Goal: Check status: Check status

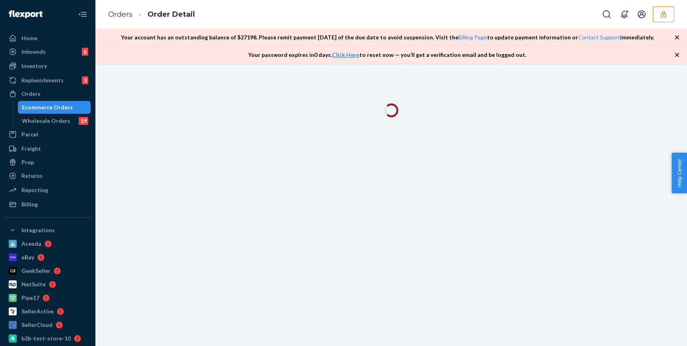
click at [130, 14] on link "Orders" at bounding box center [120, 14] width 24 height 9
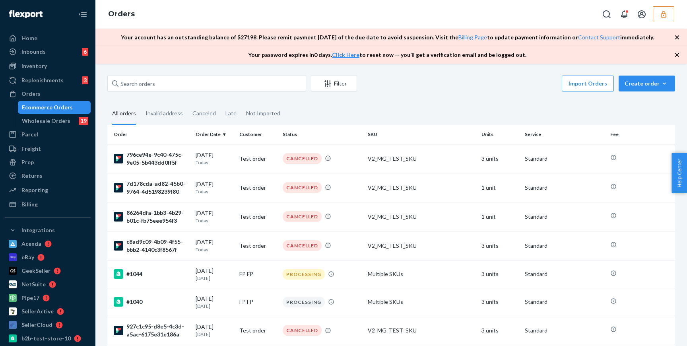
click at [258, 88] on input "text" at bounding box center [206, 84] width 199 height 16
paste input "421100456"
type input "421100456"
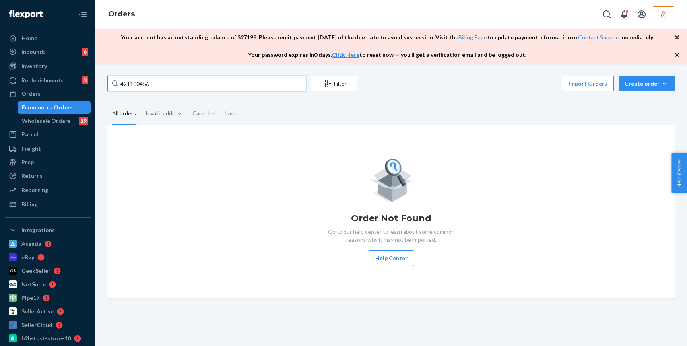
click at [209, 85] on input "421100456" at bounding box center [206, 84] width 199 height 16
